Goal: Find contact information: Find contact information

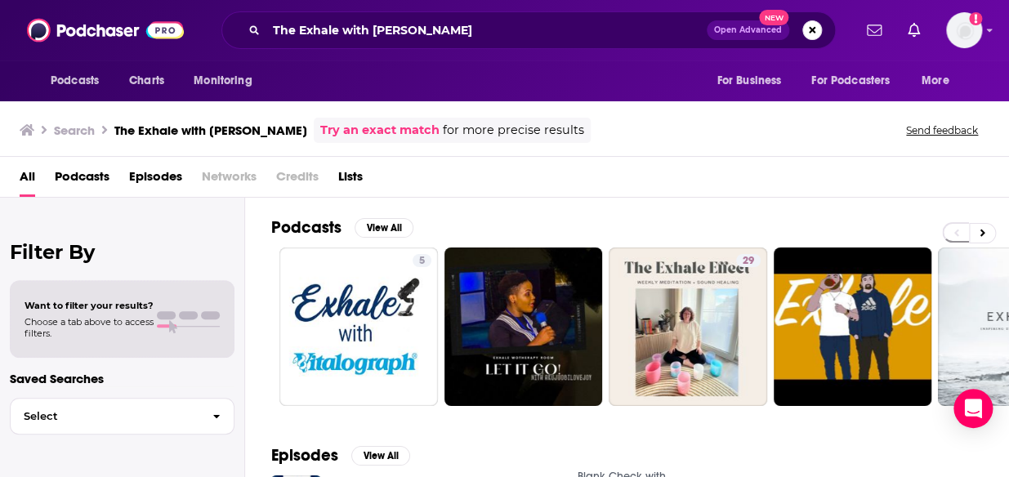
click at [515, 15] on div "The Exhale with [PERSON_NAME] Open Advanced New" at bounding box center [528, 30] width 614 height 38
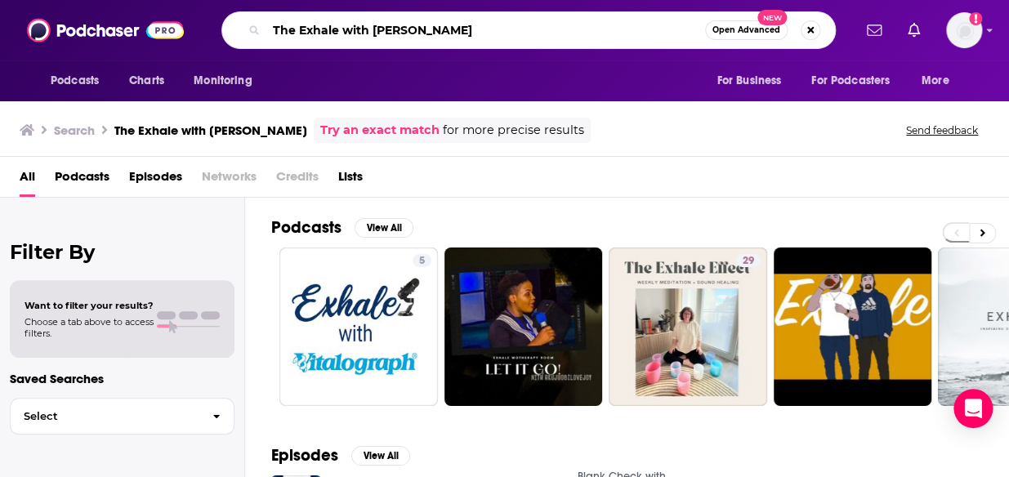
drag, startPoint x: 489, startPoint y: 29, endPoint x: 187, endPoint y: 7, distance: 302.3
click at [187, 7] on div "Podcasts Charts Monitoring The Exhale with [PERSON_NAME] Open Advanced New For …" at bounding box center [504, 30] width 1009 height 60
type input "[PERSON_NAME]"
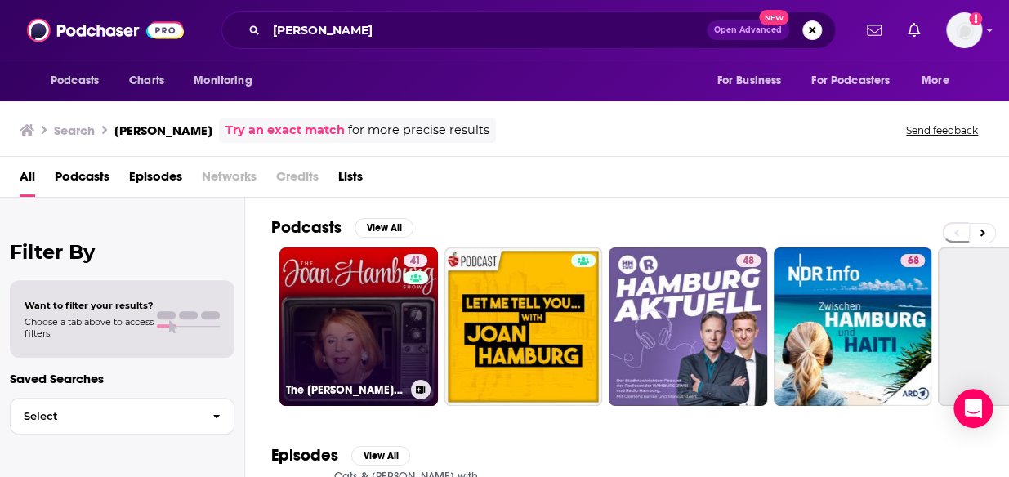
click at [321, 302] on link "41 The [PERSON_NAME] Show" at bounding box center [358, 327] width 158 height 158
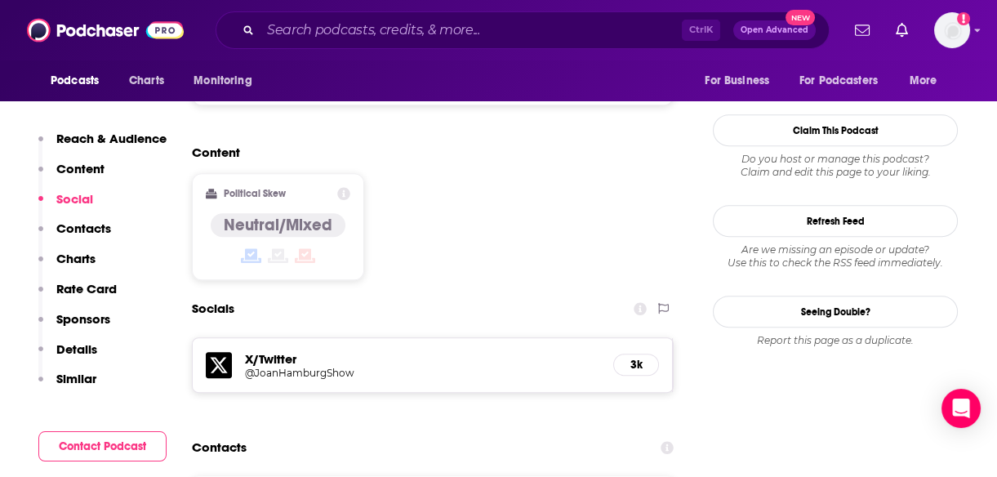
scroll to position [1370, 0]
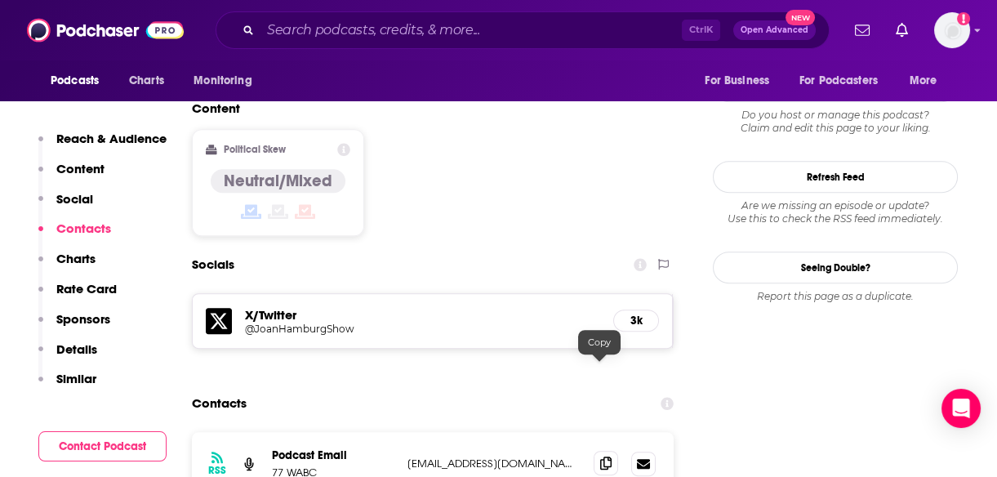
click at [604, 457] on icon at bounding box center [605, 463] width 11 height 13
click at [600, 457] on icon at bounding box center [605, 463] width 11 height 13
